Goal: Information Seeking & Learning: Compare options

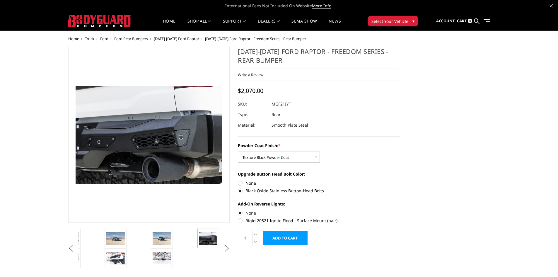
select select "2764"
click at [158, 241] on img at bounding box center [162, 238] width 18 height 12
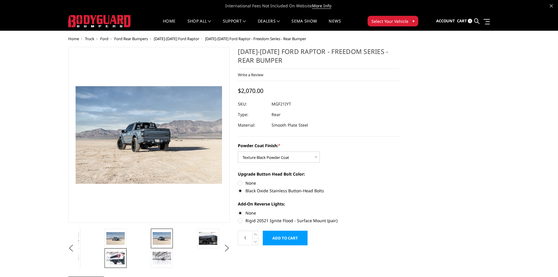
click at [116, 260] on img at bounding box center [115, 257] width 18 height 12
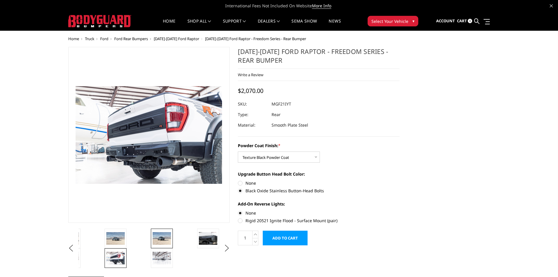
click at [170, 236] on img at bounding box center [162, 238] width 18 height 12
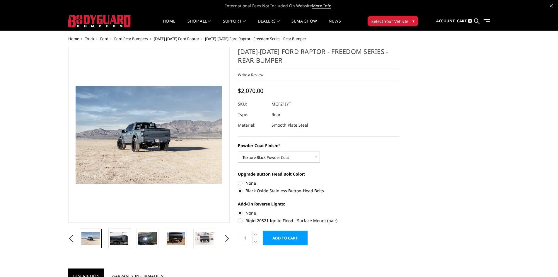
click at [123, 241] on img at bounding box center [119, 238] width 18 height 12
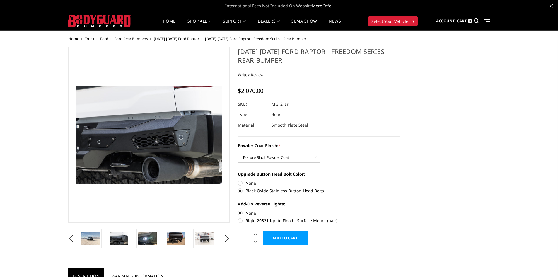
click at [76, 235] on button "Previous" at bounding box center [71, 238] width 9 height 9
click at [76, 238] on button "Previous" at bounding box center [71, 238] width 9 height 9
click at [124, 238] on img at bounding box center [119, 238] width 18 height 12
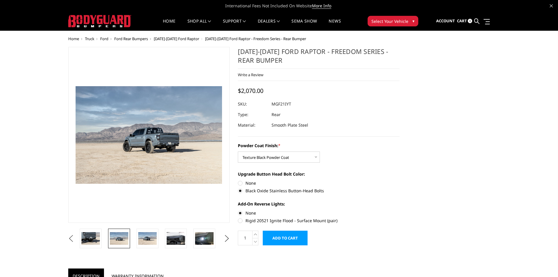
click at [76, 240] on button "Previous" at bounding box center [71, 238] width 9 height 9
click at [114, 236] on img at bounding box center [119, 238] width 18 height 12
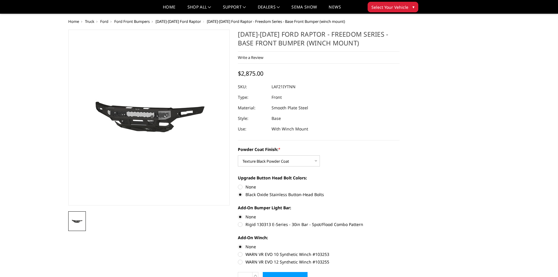
select select "2770"
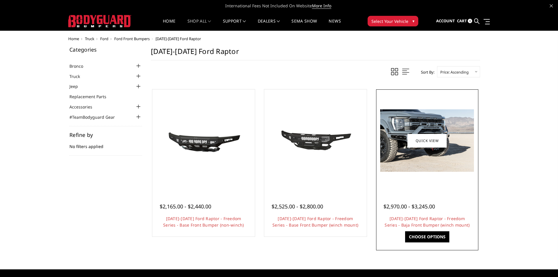
click at [423, 167] on img at bounding box center [427, 140] width 94 height 62
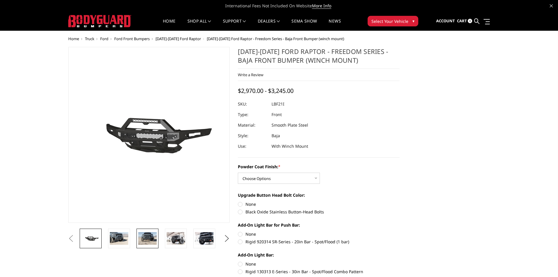
click at [146, 238] on img at bounding box center [147, 238] width 18 height 12
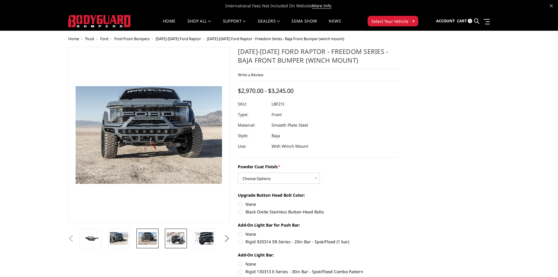
click at [177, 245] on link at bounding box center [176, 238] width 22 height 20
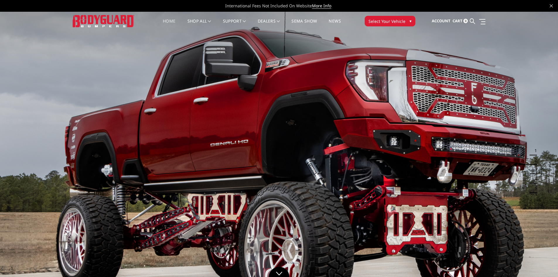
drag, startPoint x: 340, startPoint y: 32, endPoint x: 321, endPoint y: 32, distance: 18.7
